Goal: Transaction & Acquisition: Purchase product/service

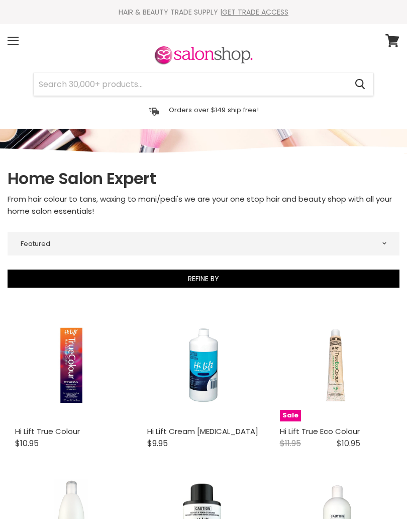
select select "manual"
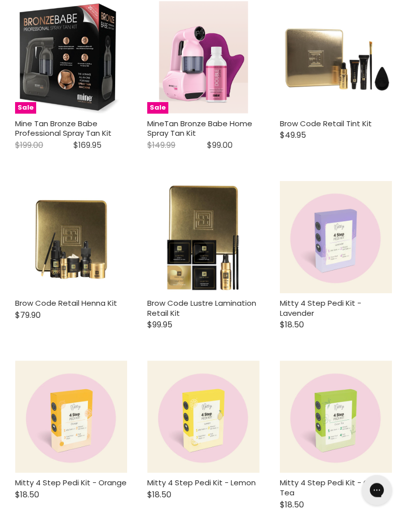
scroll to position [2269, 0]
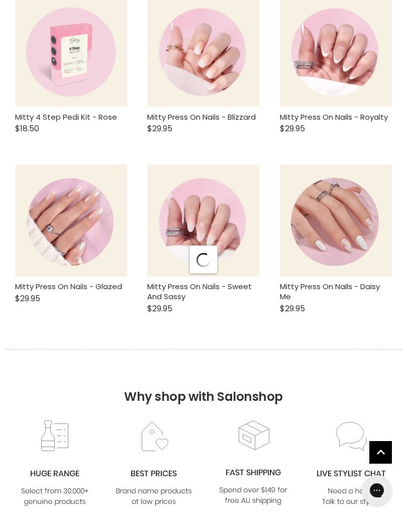
select select "manual"
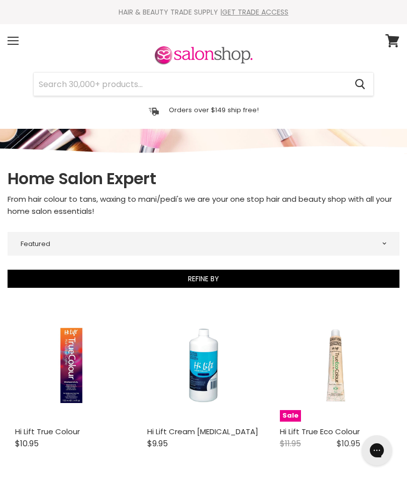
click at [16, 42] on div "Menu" at bounding box center [13, 40] width 21 height 23
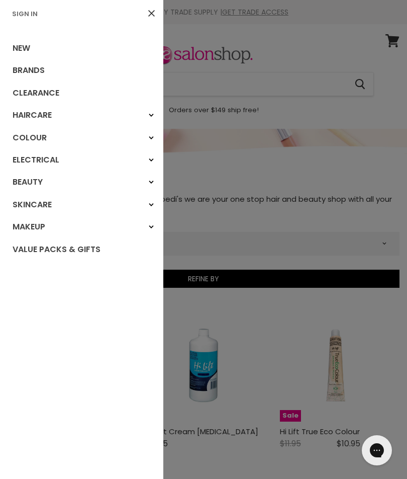
click at [150, 135] on div "Colour" at bounding box center [151, 138] width 18 height 18
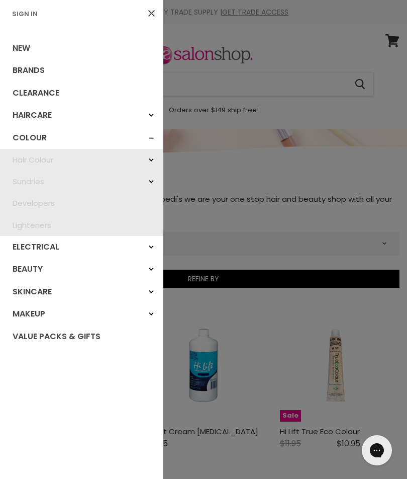
click at [150, 160] on icon "Main menu" at bounding box center [151, 160] width 5 height 4
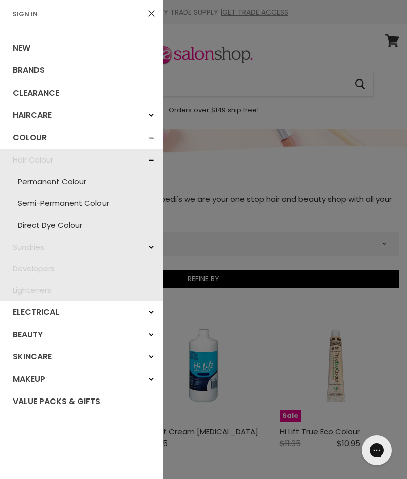
click at [86, 200] on link "Semi-Permanent Colour" at bounding box center [81, 203] width 153 height 22
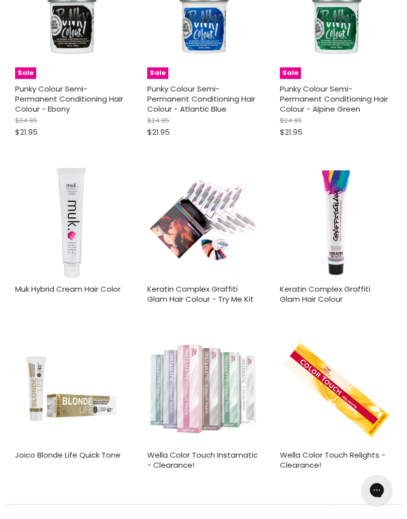
scroll to position [2736, 0]
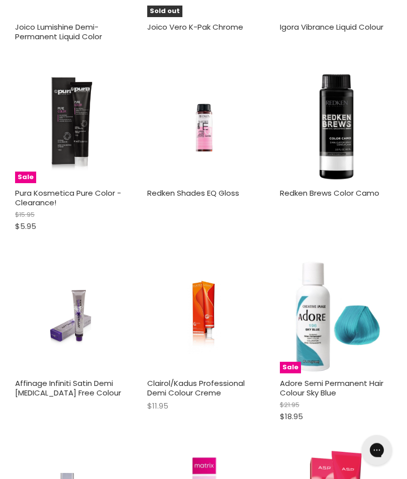
scroll to position [4207, 0]
